Goal: Information Seeking & Learning: Learn about a topic

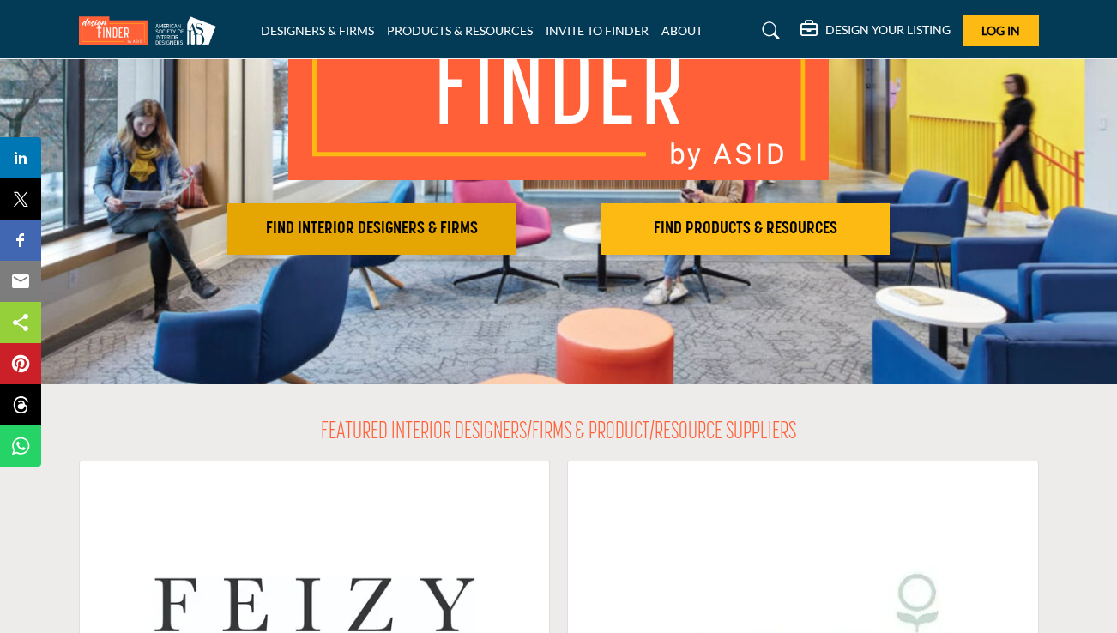
scroll to position [238, 0]
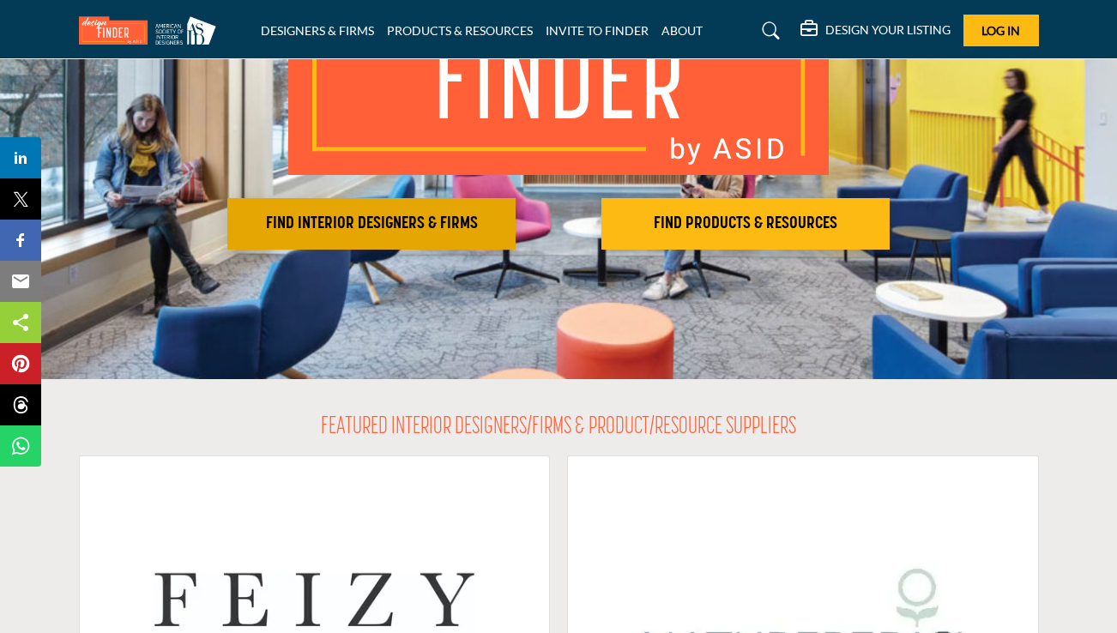
click at [441, 214] on h2 "FIND INTERIOR DESIGNERS & FIRMS" at bounding box center [371, 224] width 278 height 21
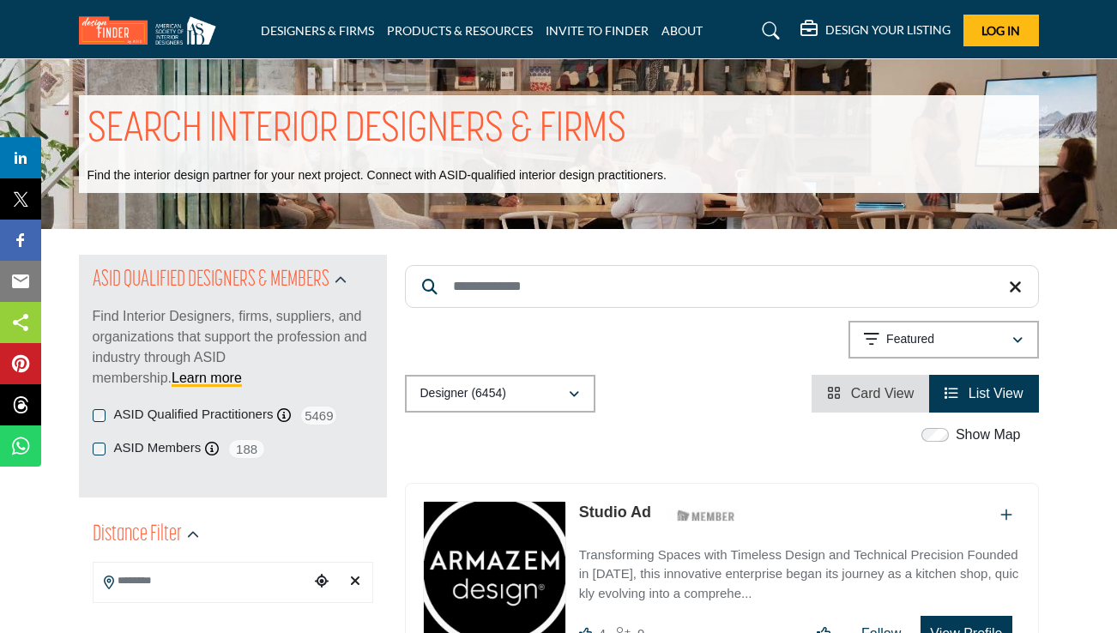
click at [559, 292] on input "Search Keyword" at bounding box center [722, 286] width 634 height 43
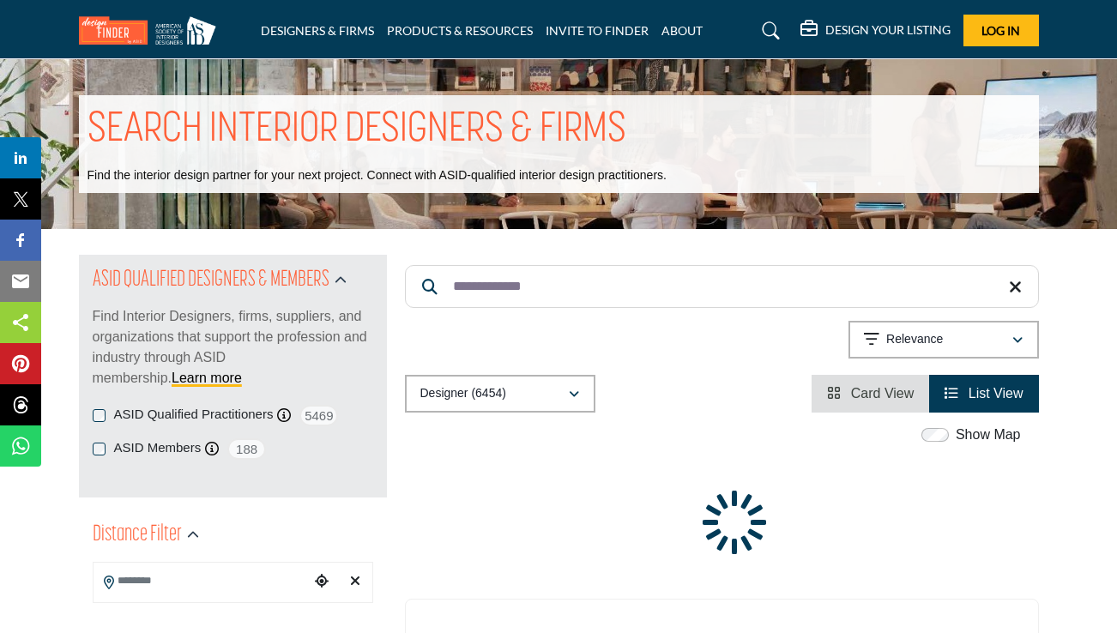
type input "**********"
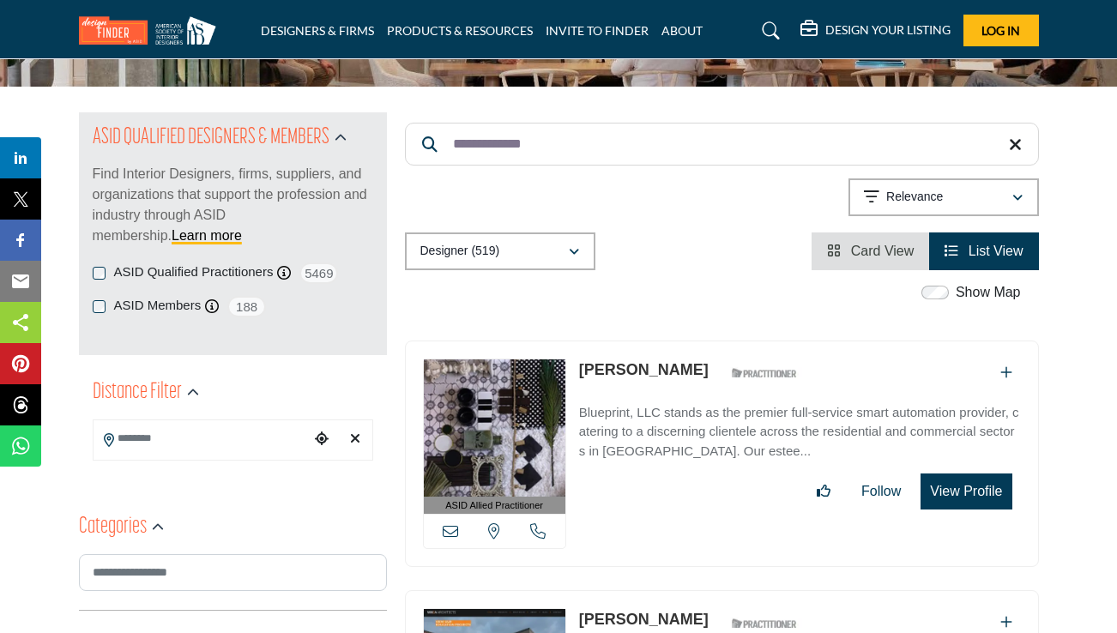
scroll to position [146, 0]
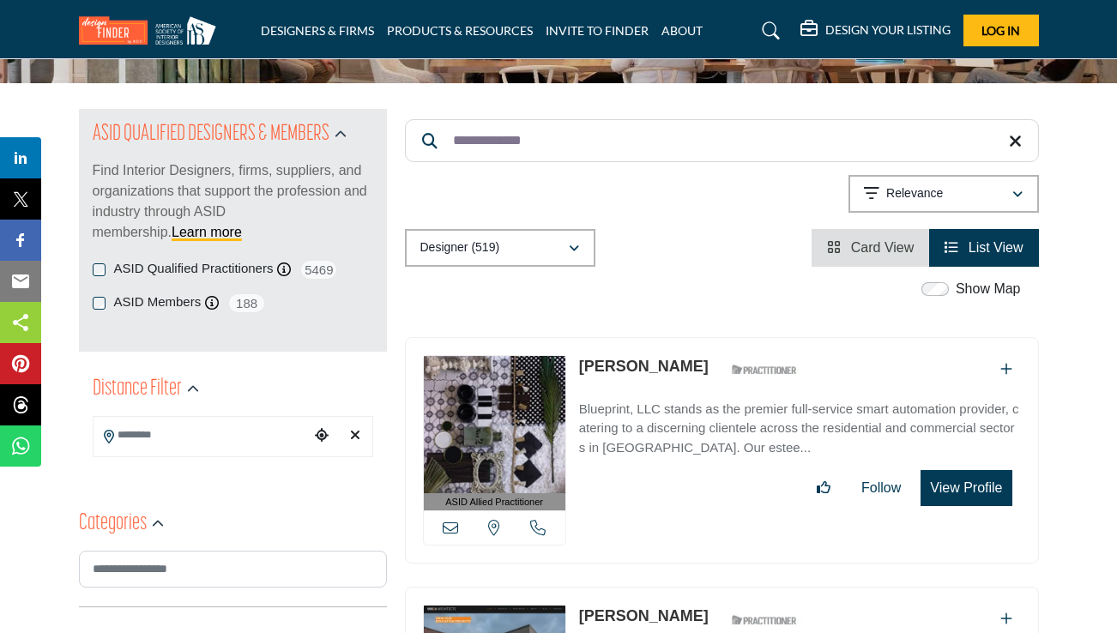
click at [559, 232] on button "Designer (519)" at bounding box center [500, 248] width 190 height 38
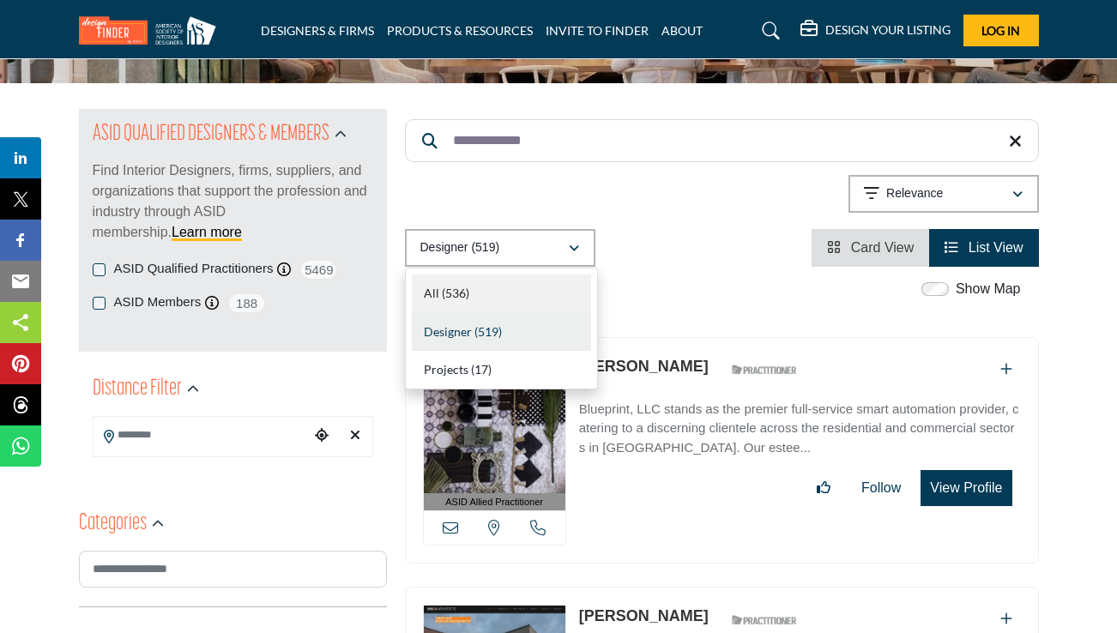
click at [545, 286] on div "All (536)" at bounding box center [501, 293] width 179 height 39
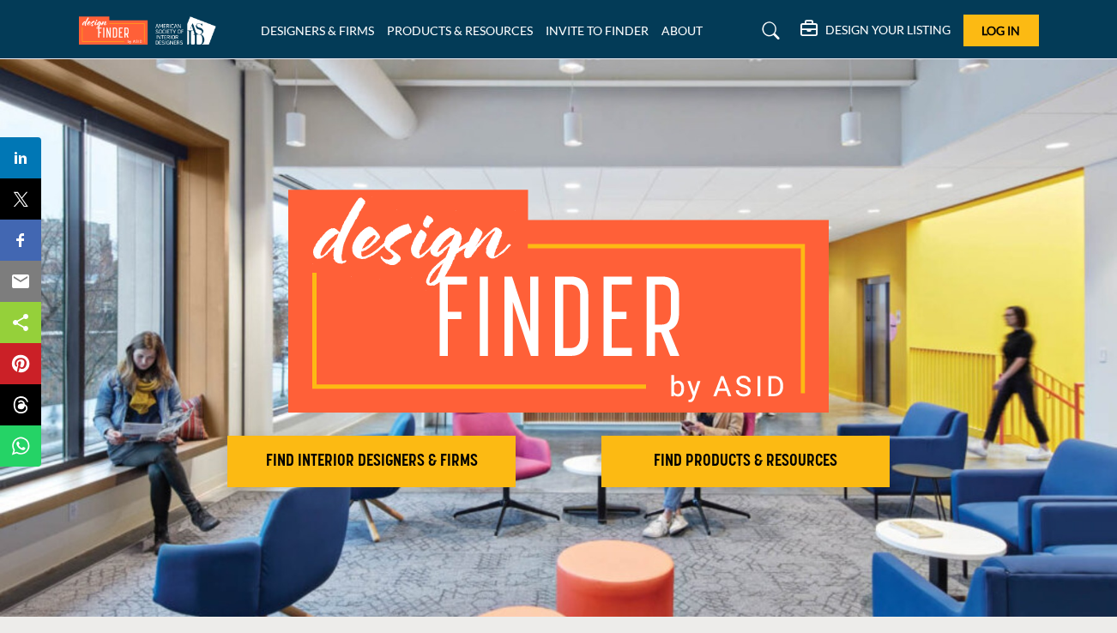
scroll to position [238, 0]
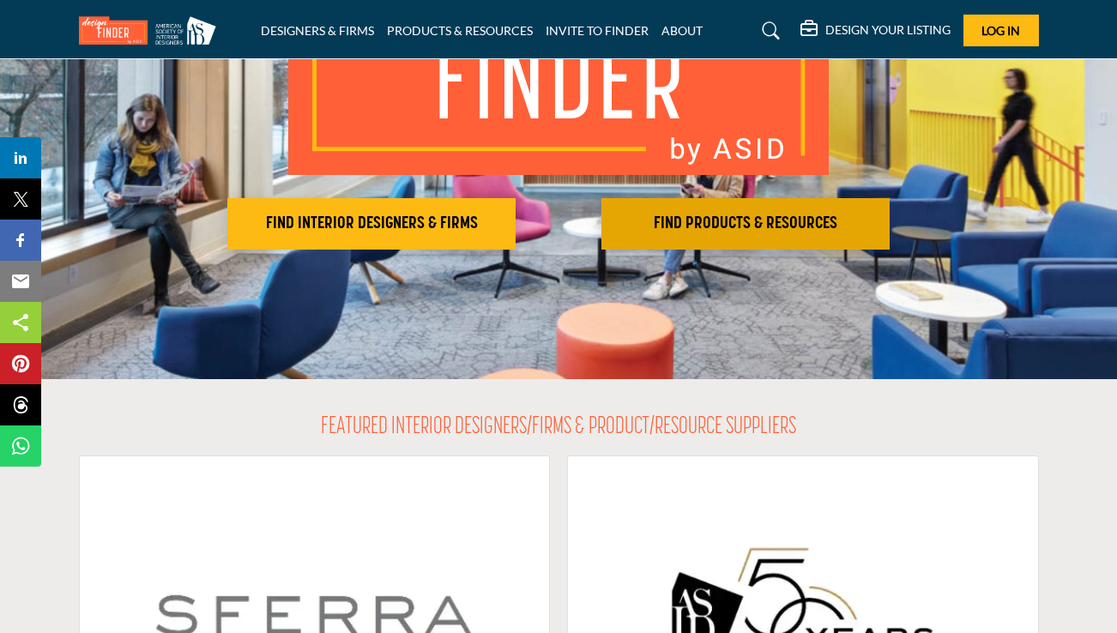
click at [730, 208] on button "FIND PRODUCTS & RESOURCES Find the products and resources to make your project …" at bounding box center [745, 223] width 288 height 51
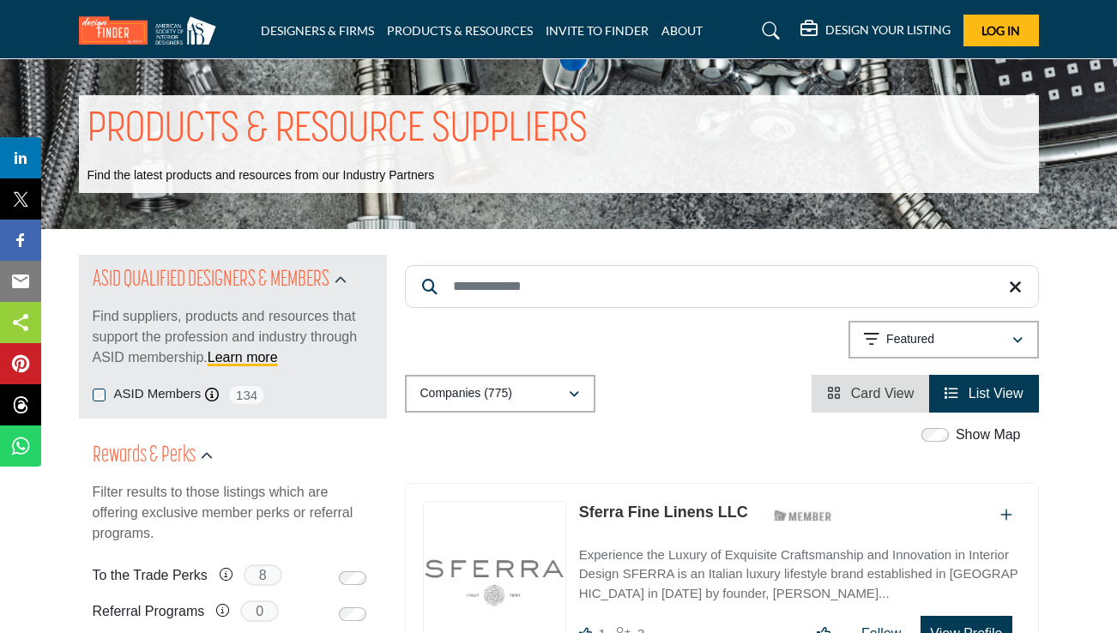
click at [486, 274] on input "Search Keyword" at bounding box center [722, 286] width 634 height 43
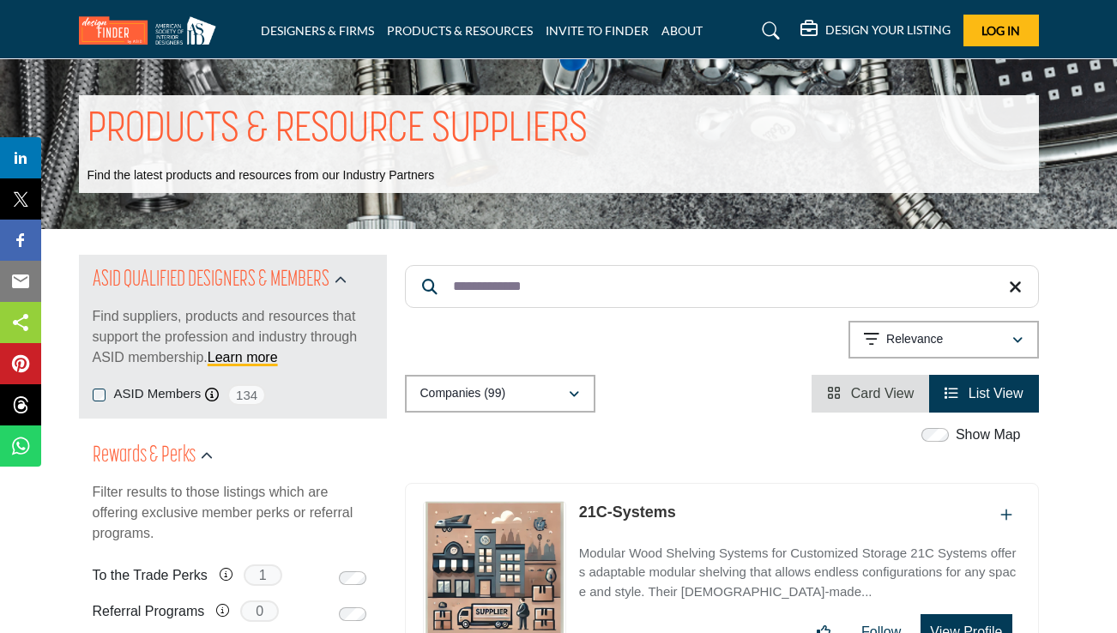
click at [578, 395] on icon "button" at bounding box center [574, 394] width 10 height 12
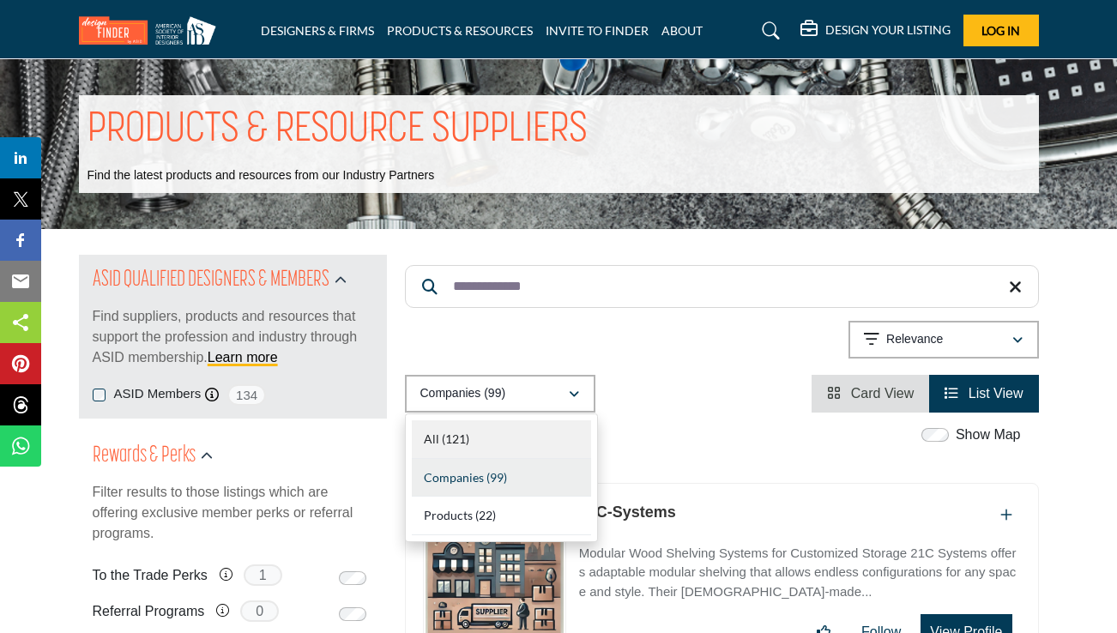
click at [541, 440] on div "All (121)" at bounding box center [501, 439] width 179 height 39
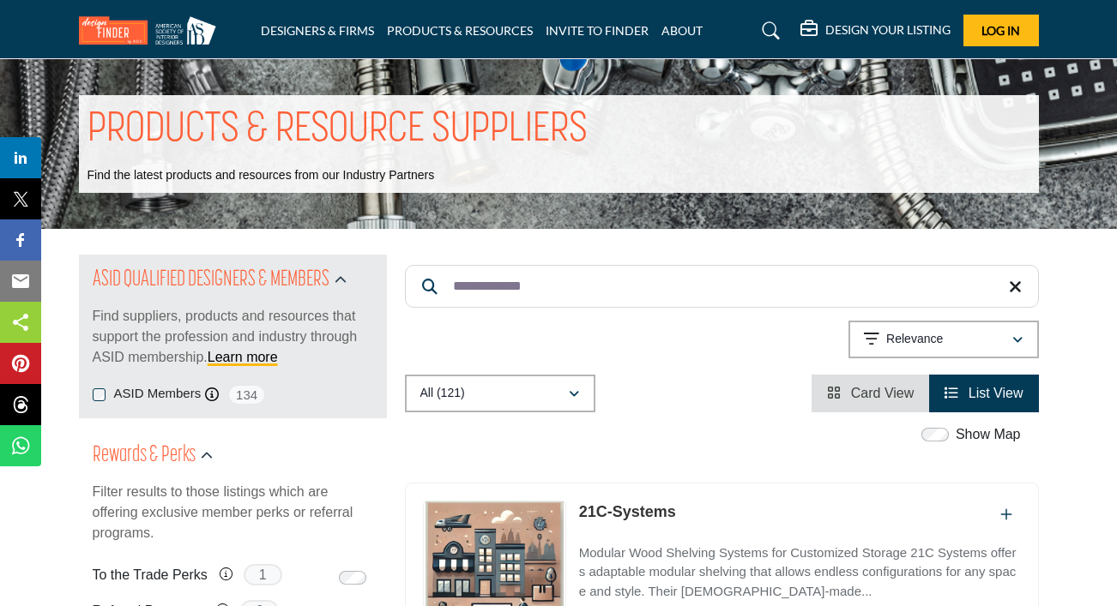
click at [528, 274] on input "**********" at bounding box center [722, 286] width 634 height 43
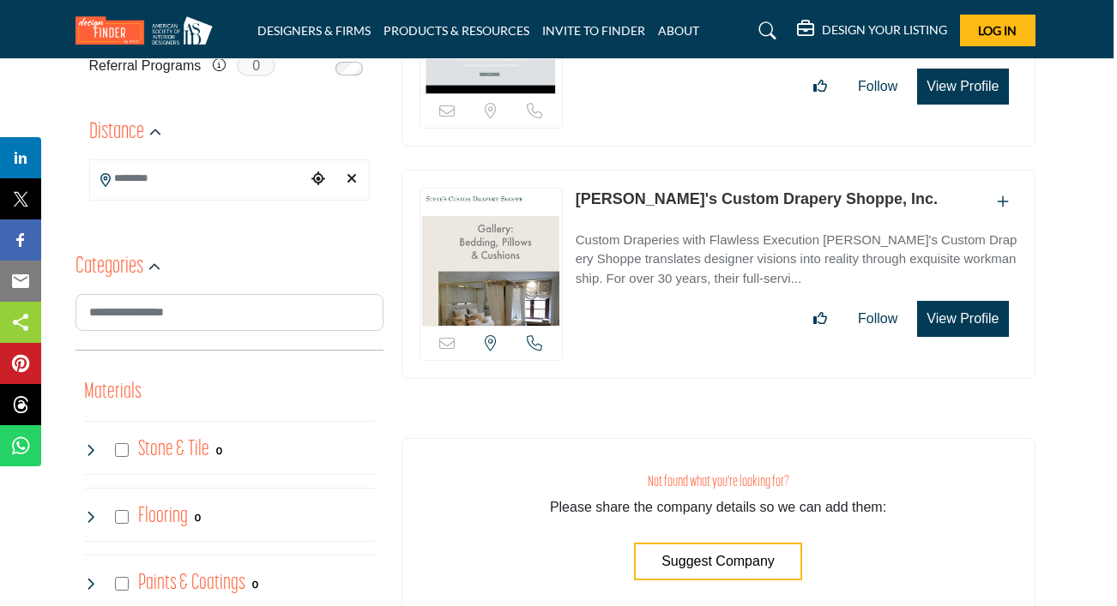
scroll to position [544, 3]
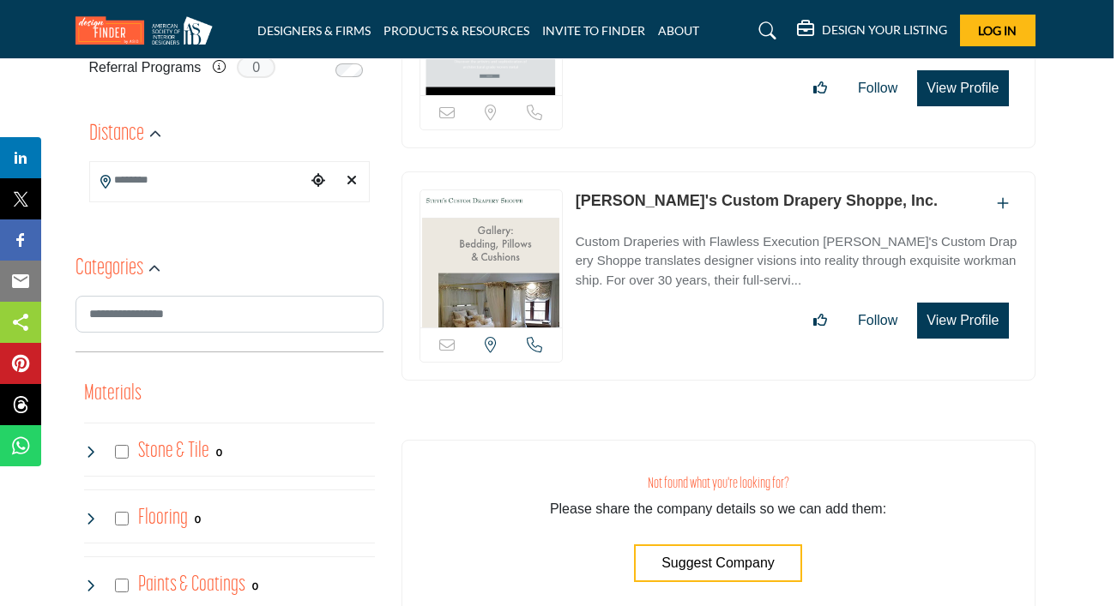
click at [709, 564] on span "Suggest Company" at bounding box center [717, 563] width 113 height 15
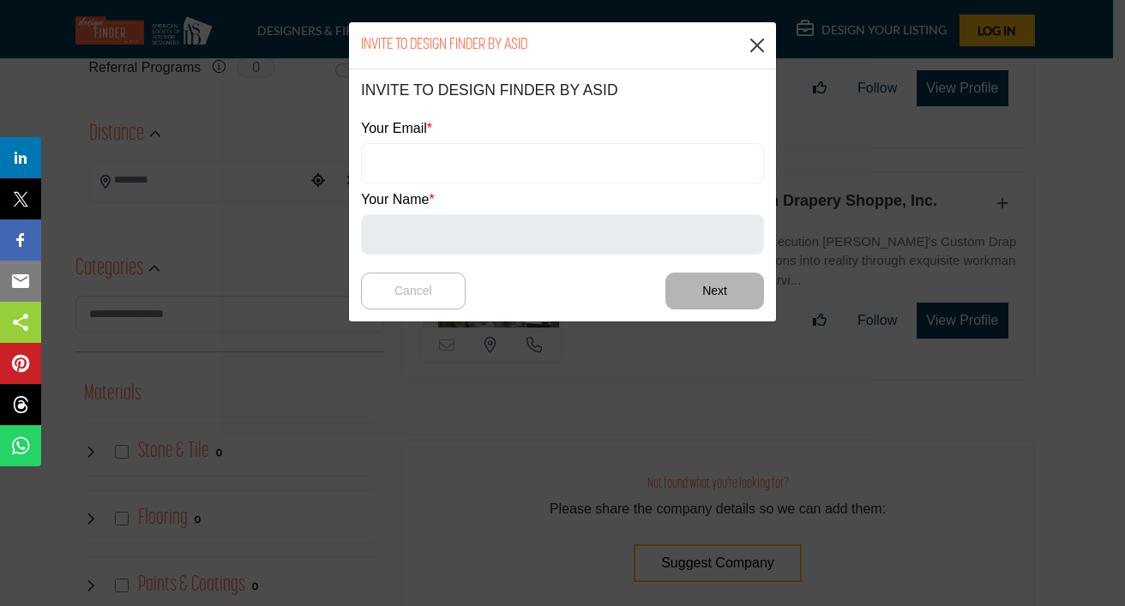
click at [755, 47] on button "Close" at bounding box center [757, 46] width 26 height 26
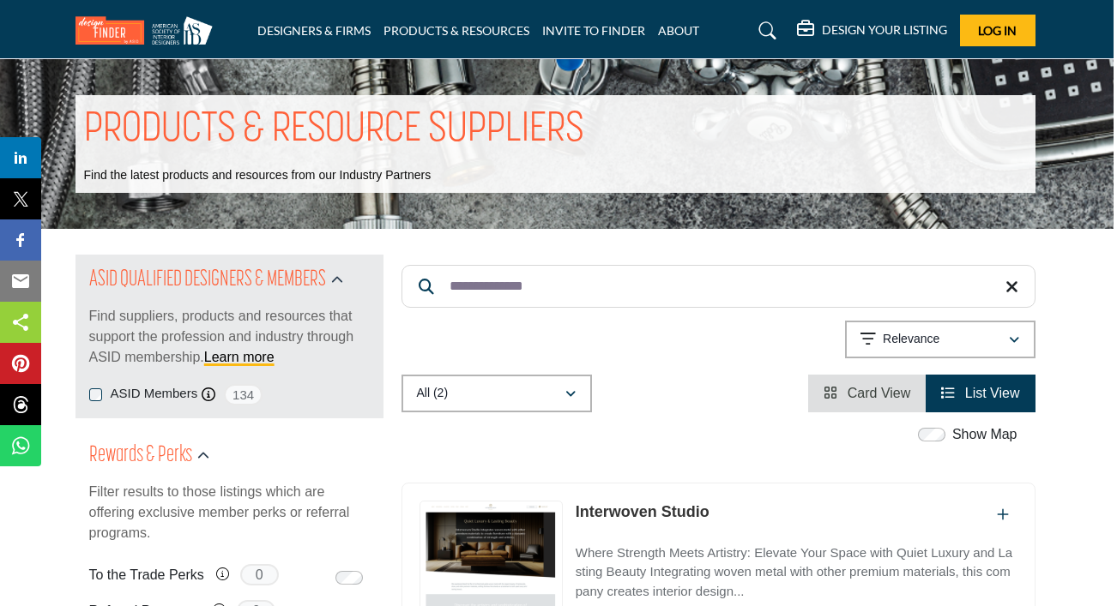
scroll to position [0, 3]
click at [599, 16] on div "DESIGNERS & FIRMS PRODUCTS & RESOURCES INVITE TO FINDER ABOUT" at bounding box center [555, 31] width 978 height 32
click at [599, 21] on div "DESIGNERS & FIRMS PRODUCTS & RESOURCES INVITE TO FINDER ABOUT" at bounding box center [555, 31] width 978 height 32
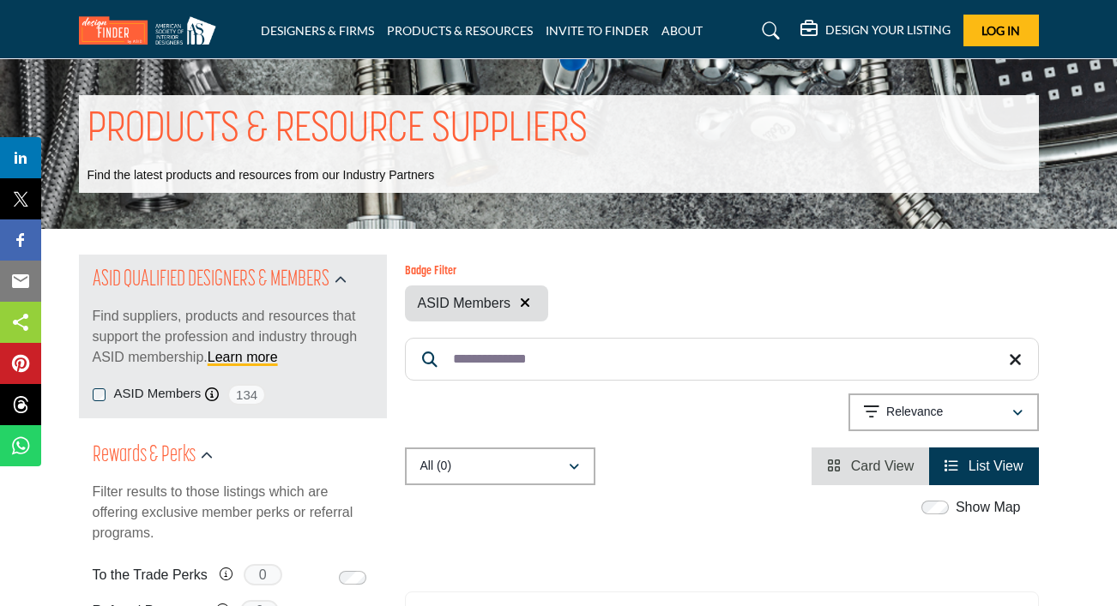
click at [540, 361] on input "**********" at bounding box center [722, 359] width 634 height 43
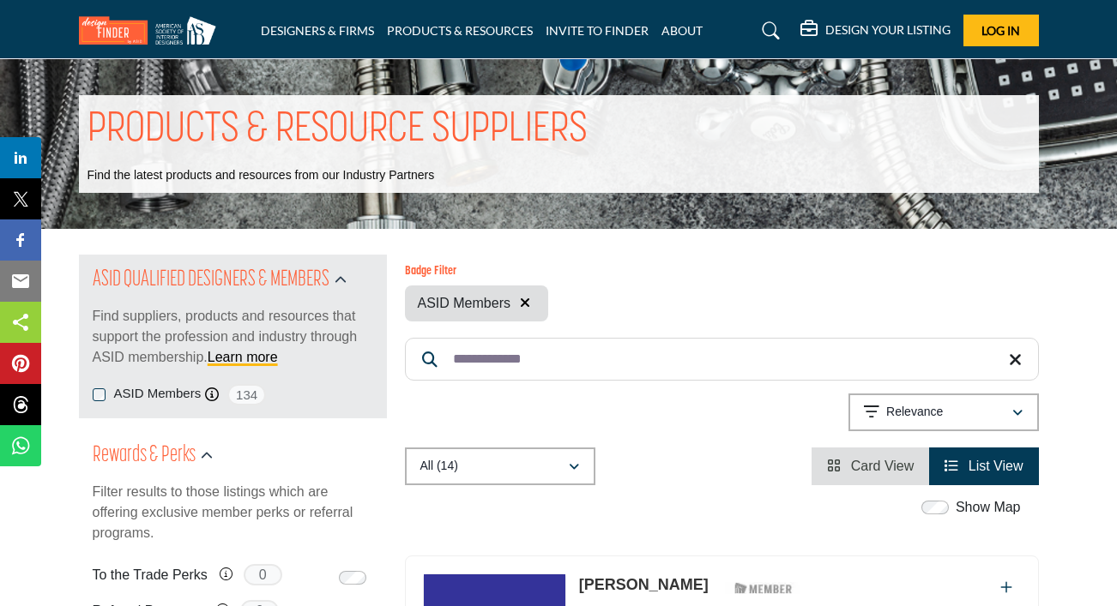
type input "**********"
click at [892, 472] on span "Card View" at bounding box center [882, 466] width 63 height 15
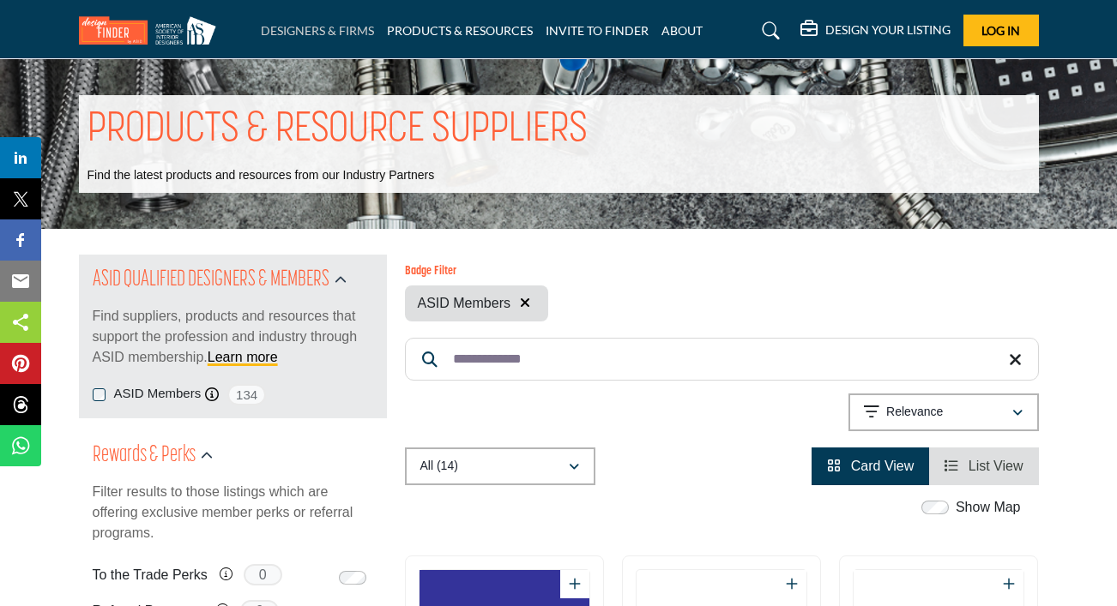
click at [333, 33] on link "DESIGNERS & FIRMS" at bounding box center [317, 30] width 113 height 15
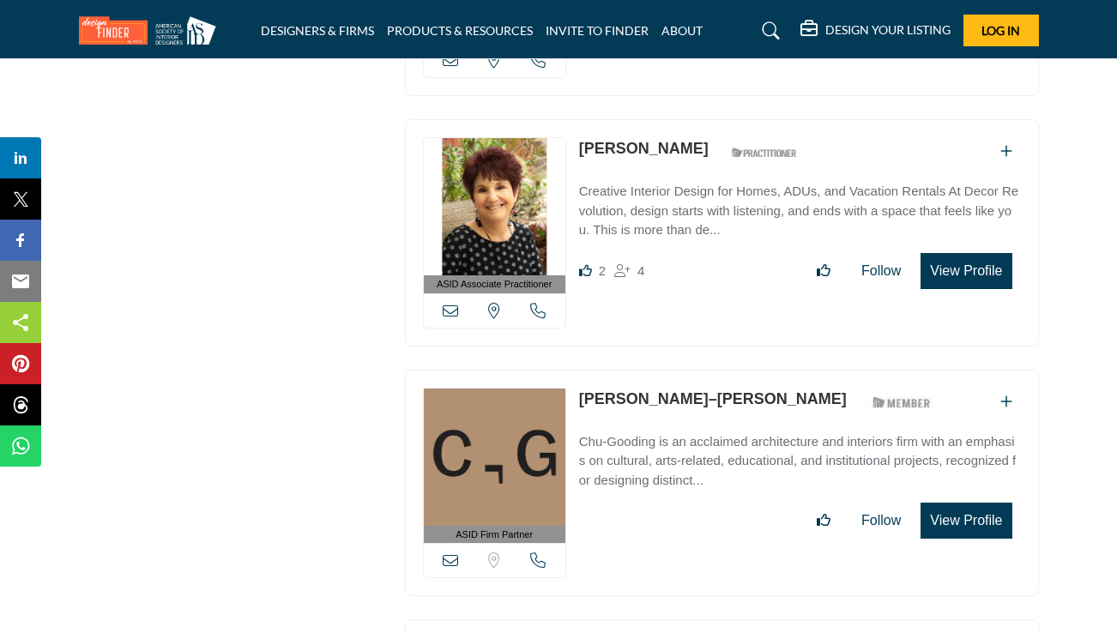
scroll to position [3158, 0]
